Goal: Task Accomplishment & Management: Use online tool/utility

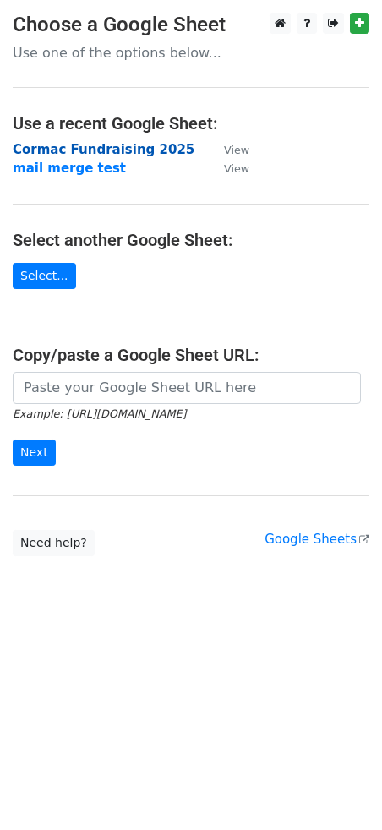
click at [123, 153] on strong "Cormac Fundraising 2025" at bounding box center [104, 149] width 182 height 15
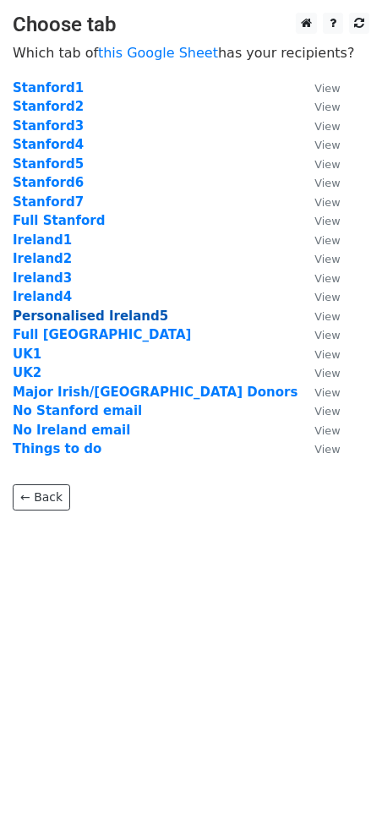
click at [94, 319] on strong "Personalised Ireland5" at bounding box center [91, 316] width 156 height 15
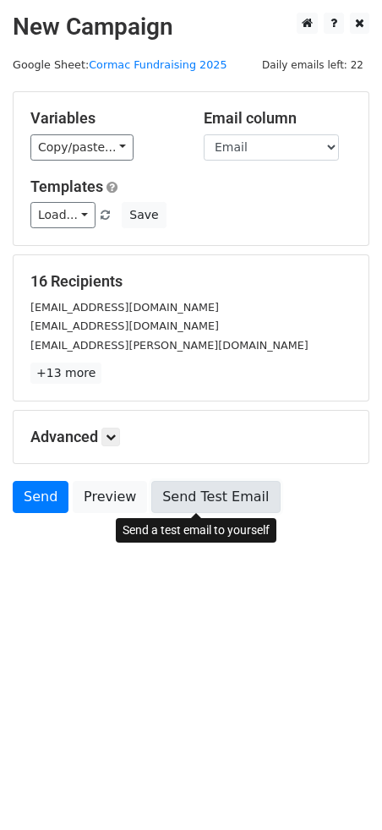
click at [220, 498] on link "Send Test Email" at bounding box center [215, 497] width 129 height 32
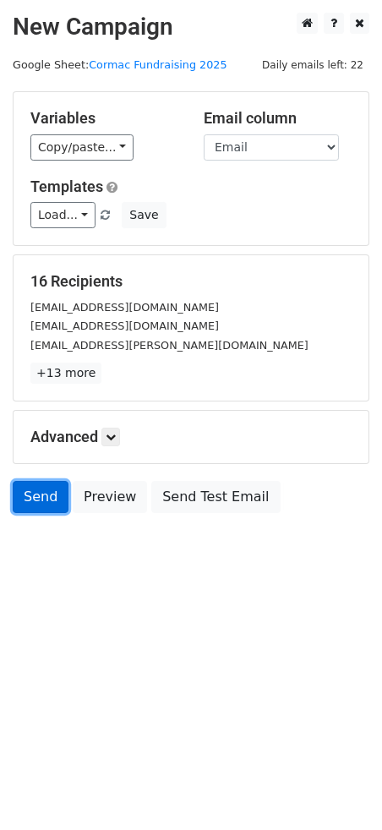
click at [45, 491] on link "Send" at bounding box center [41, 497] width 56 height 32
